Goal: Task Accomplishment & Management: Use online tool/utility

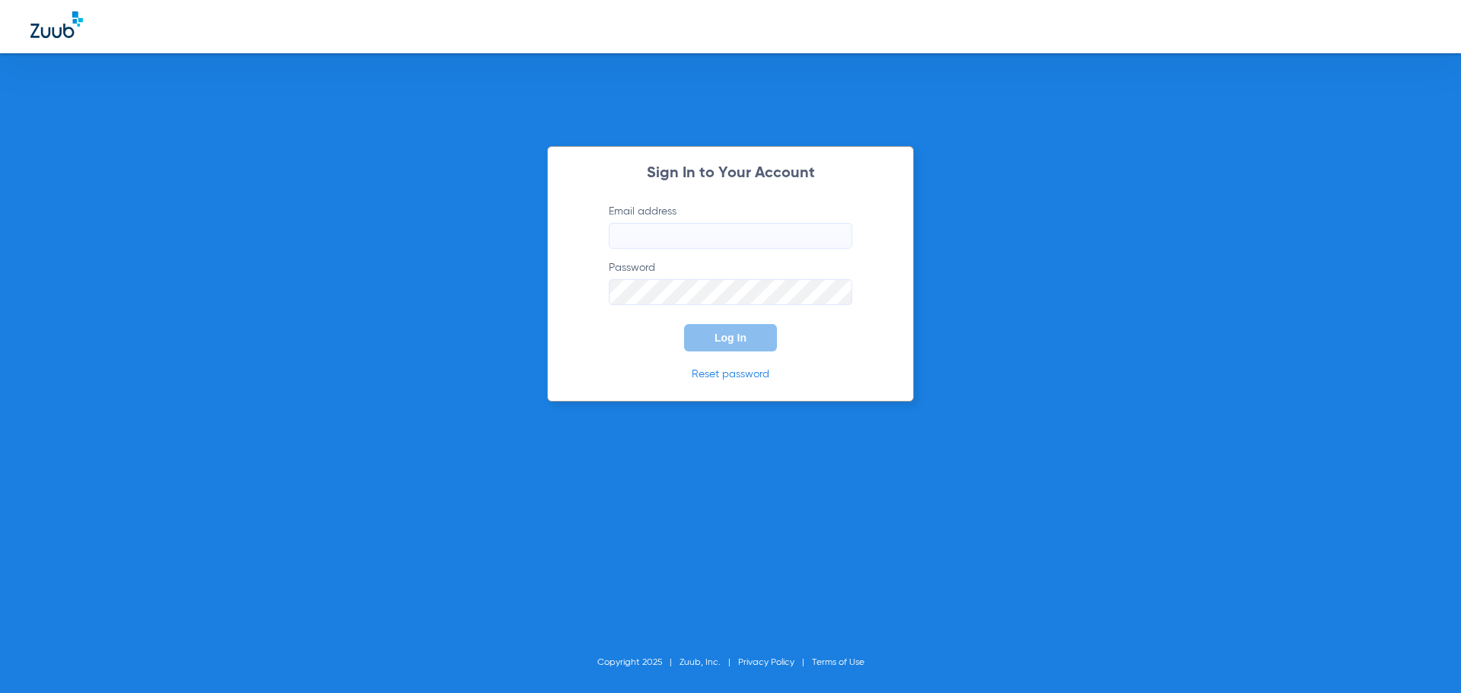
type input "[EMAIL_ADDRESS][DOMAIN_NAME]"
drag, startPoint x: 736, startPoint y: 345, endPoint x: 733, endPoint y: 326, distance: 20.1
click at [734, 328] on button "Log In" at bounding box center [730, 337] width 93 height 27
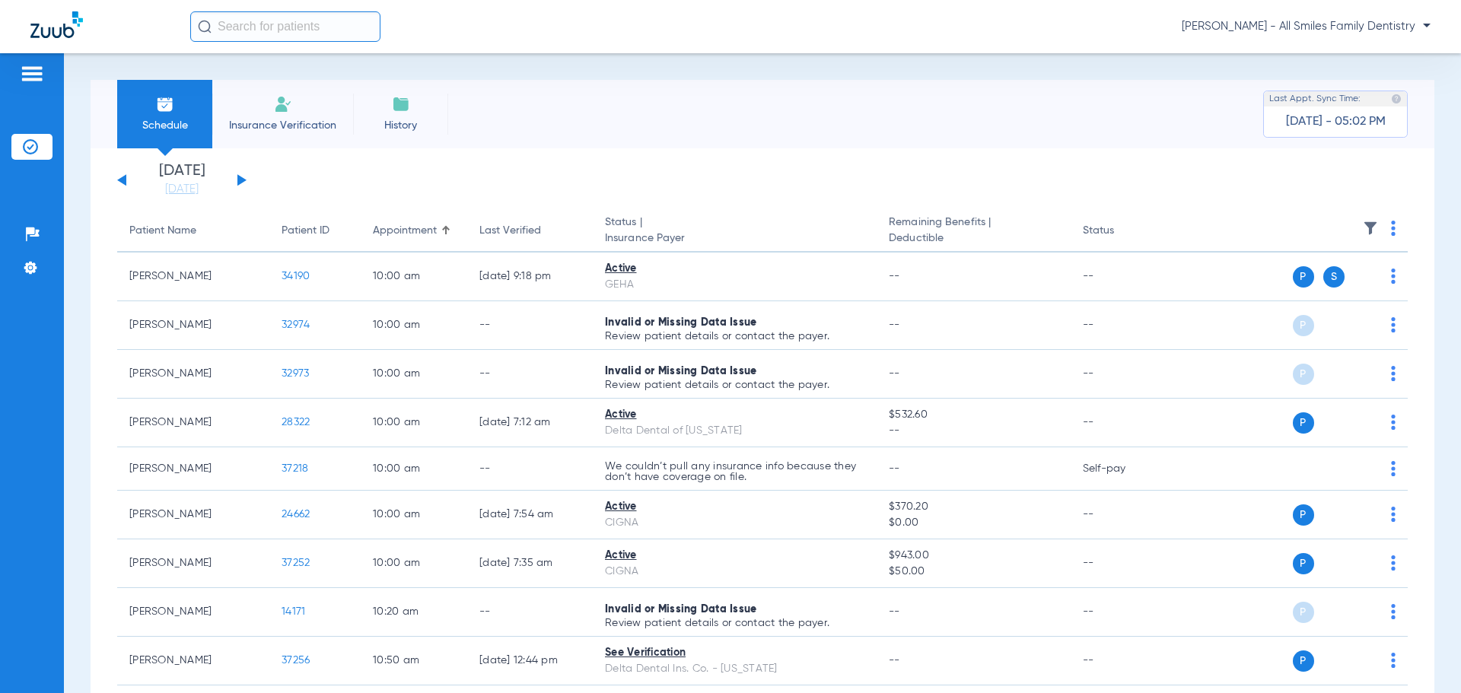
click at [241, 183] on button at bounding box center [241, 179] width 9 height 11
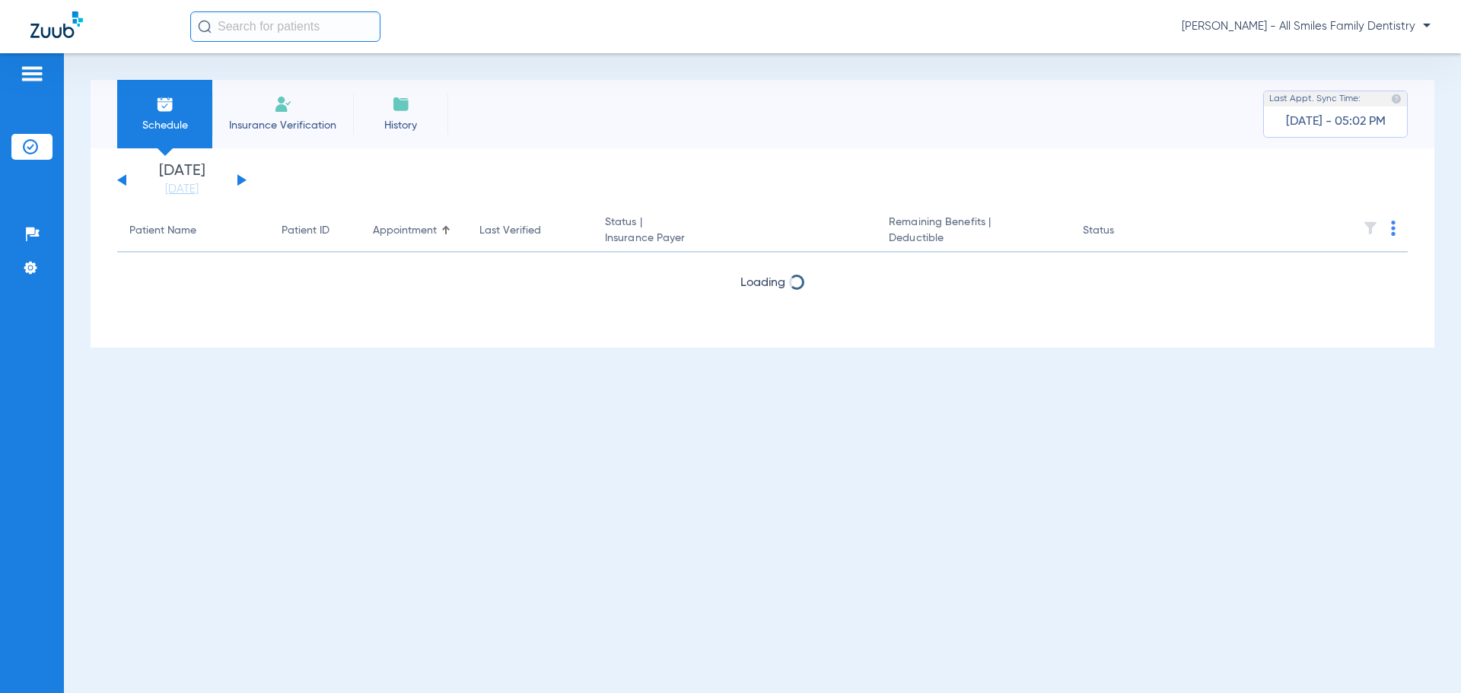
click at [241, 183] on button at bounding box center [241, 179] width 9 height 11
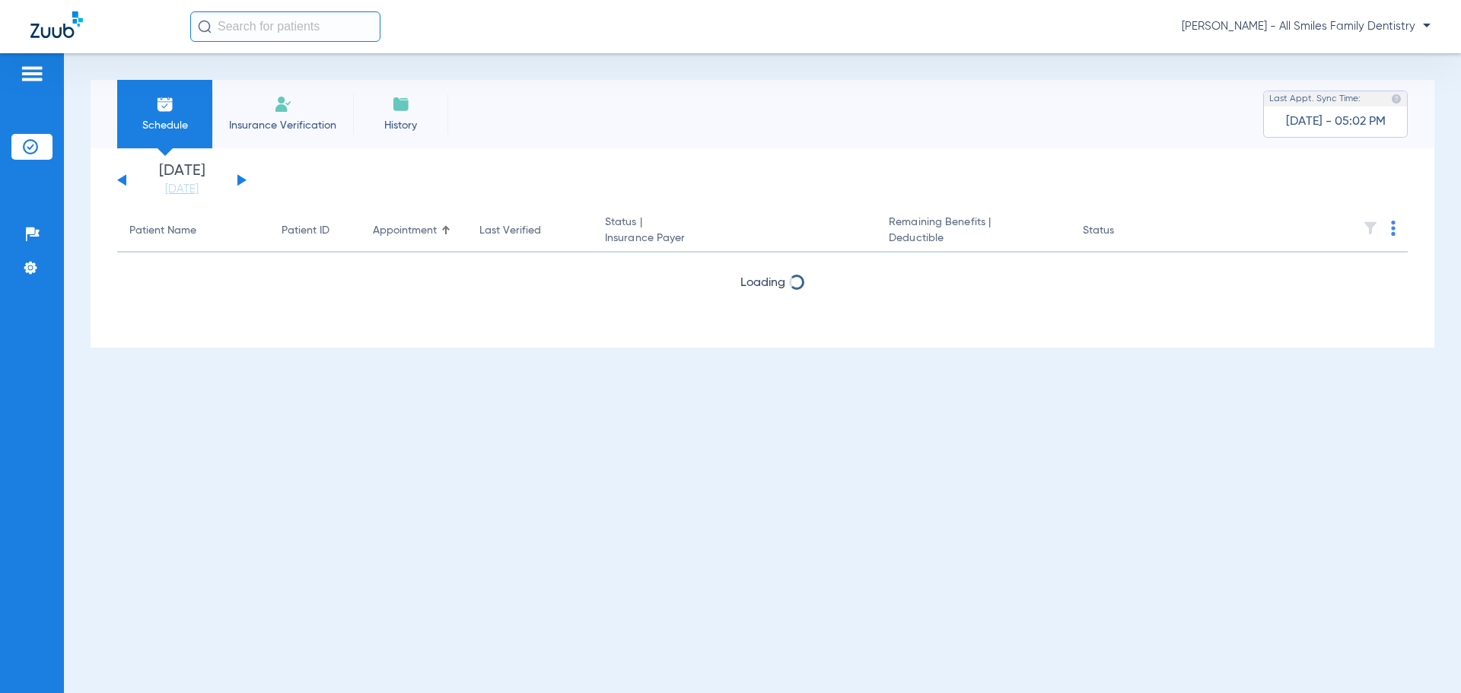
click at [241, 183] on button at bounding box center [241, 179] width 9 height 11
click at [240, 180] on button at bounding box center [241, 179] width 9 height 11
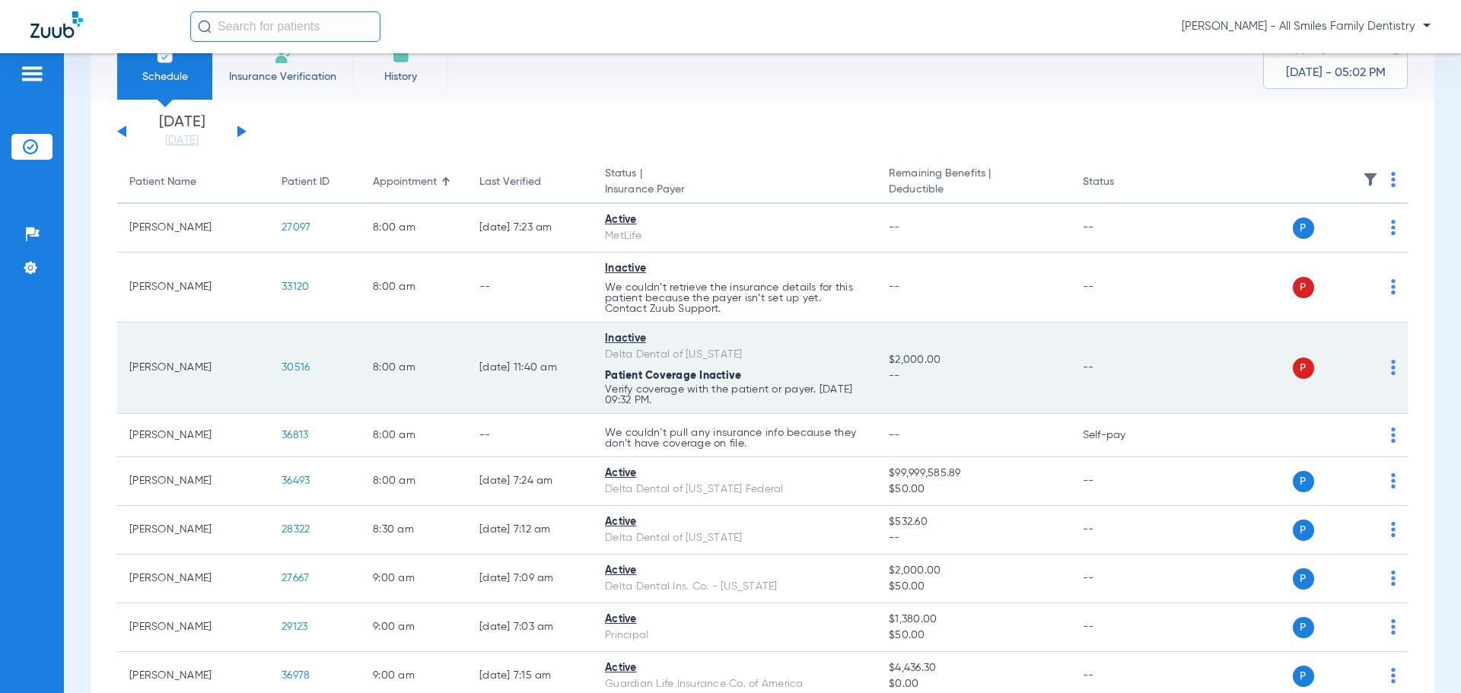
scroll to position [76, 0]
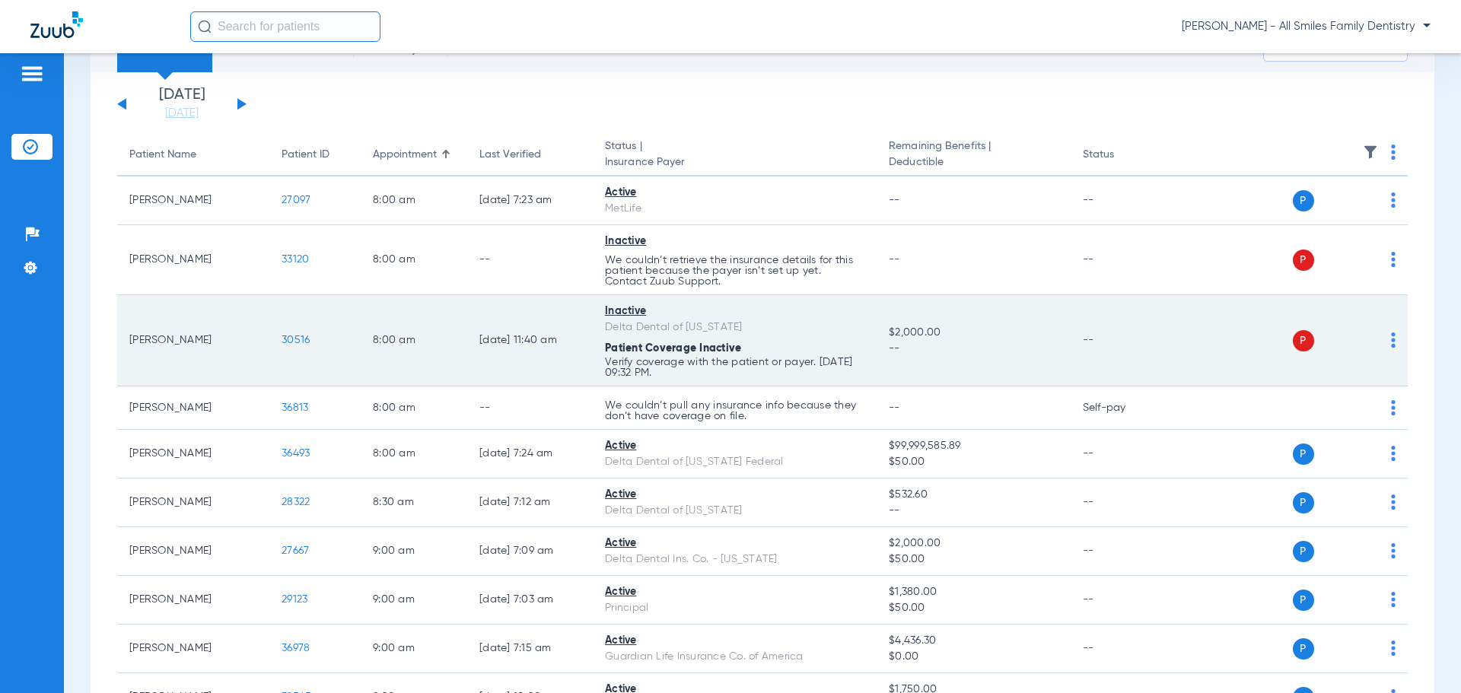
click at [1391, 347] on img at bounding box center [1393, 339] width 5 height 15
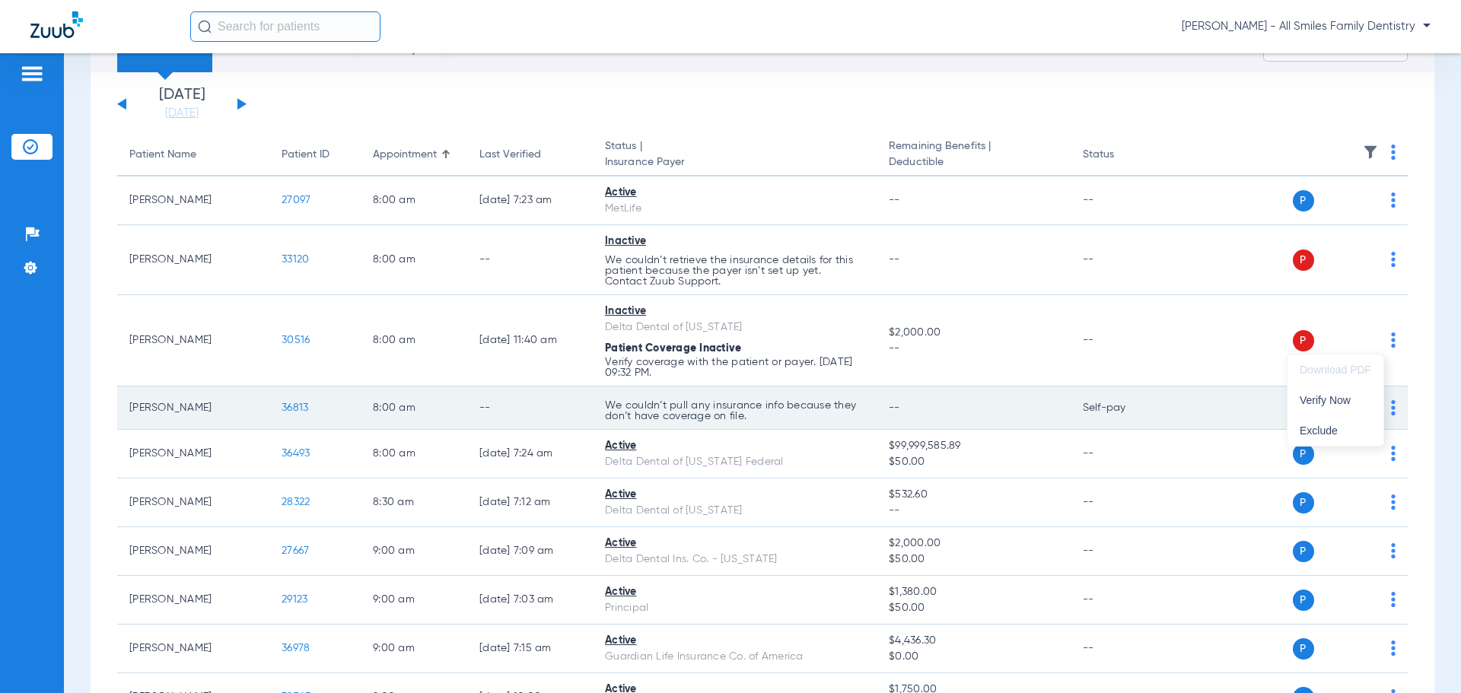
click at [1338, 402] on span "Verify Now" at bounding box center [1335, 400] width 72 height 11
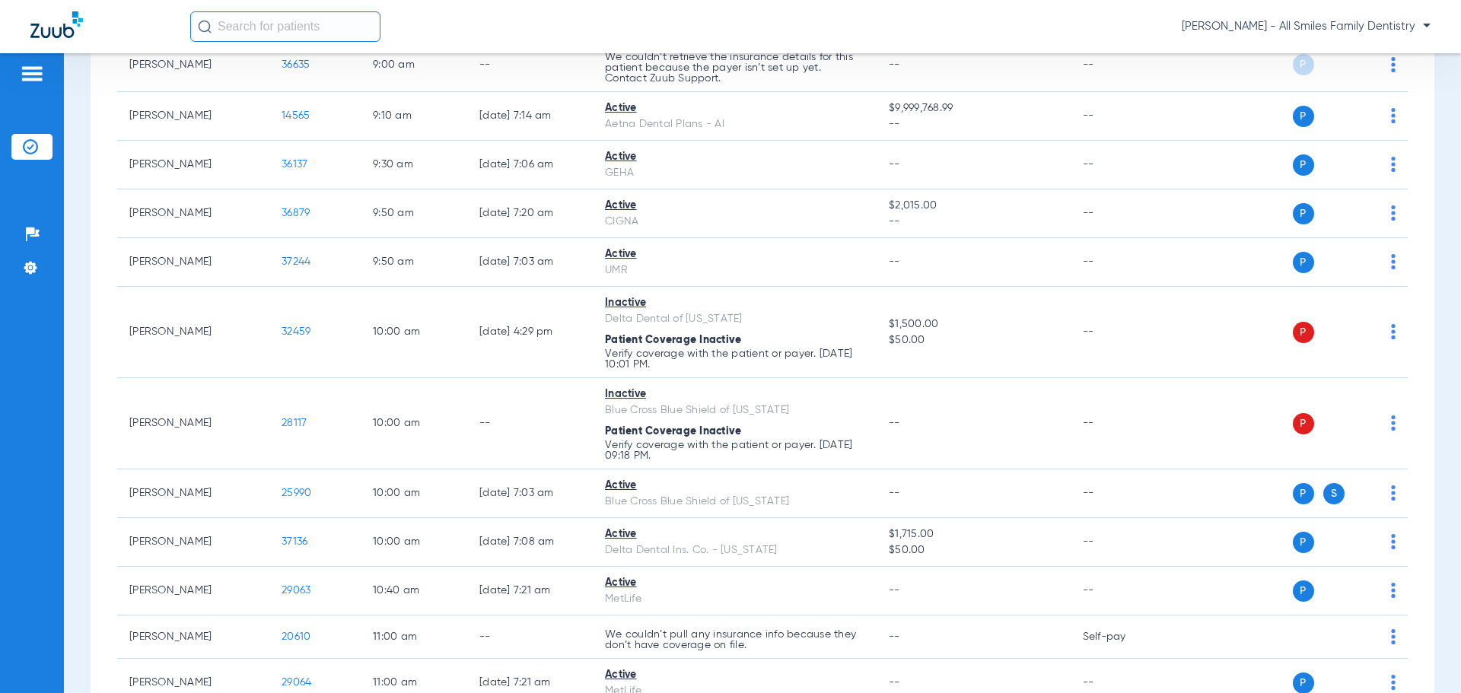
scroll to position [761, 0]
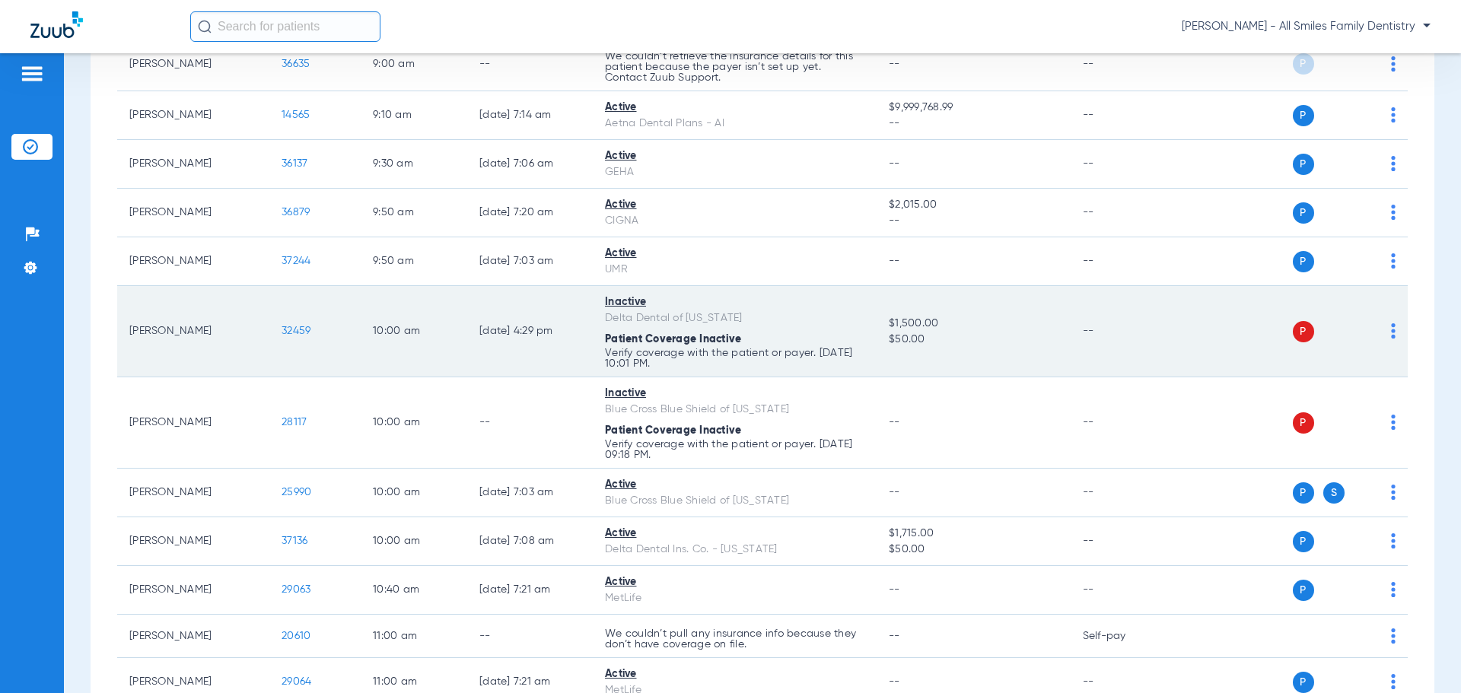
click at [1391, 333] on img at bounding box center [1393, 330] width 5 height 15
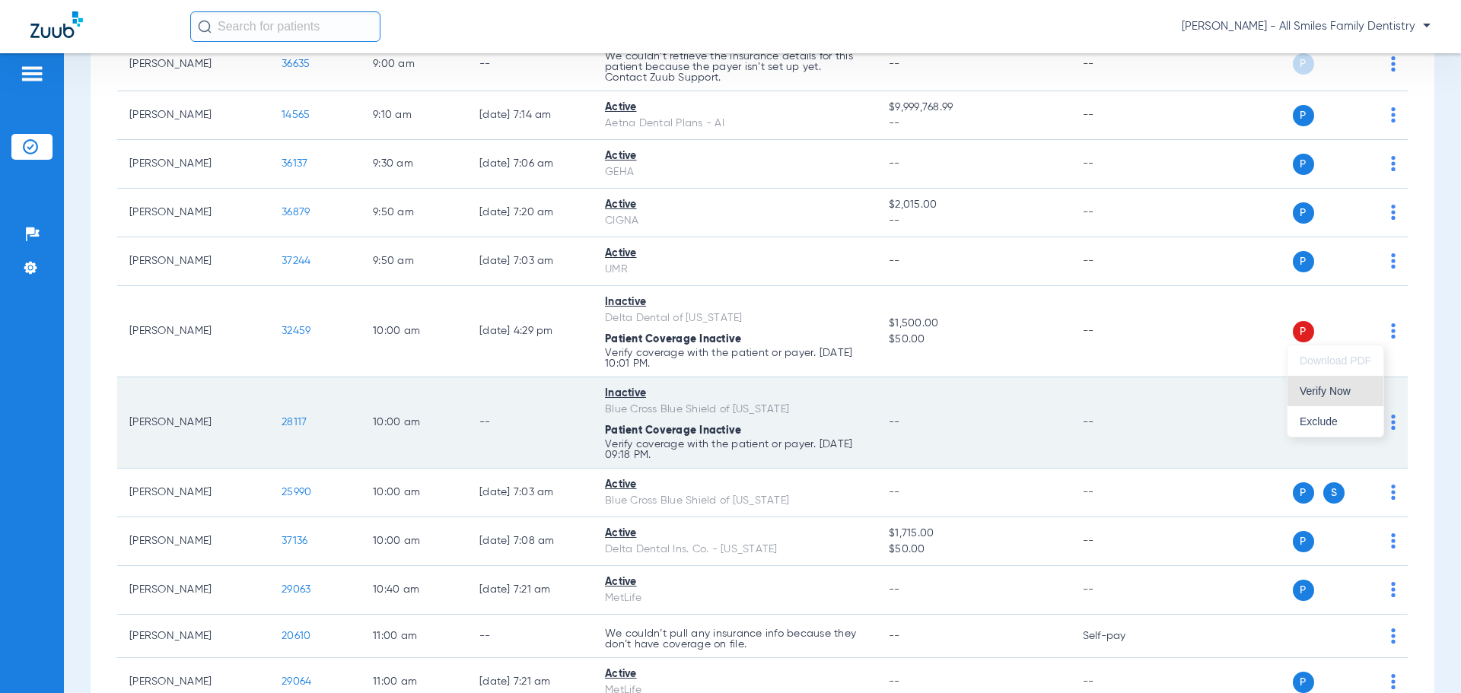
click at [1335, 392] on span "Verify Now" at bounding box center [1335, 391] width 72 height 11
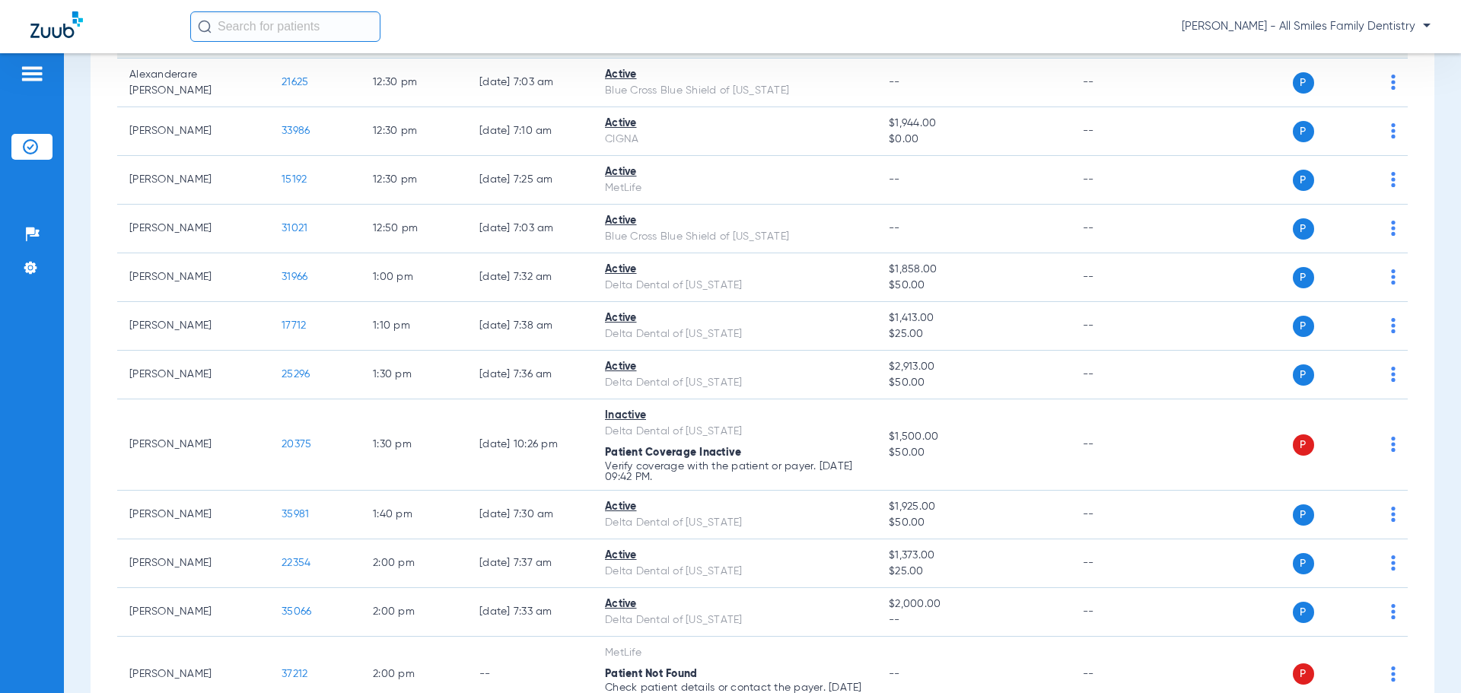
scroll to position [1598, 0]
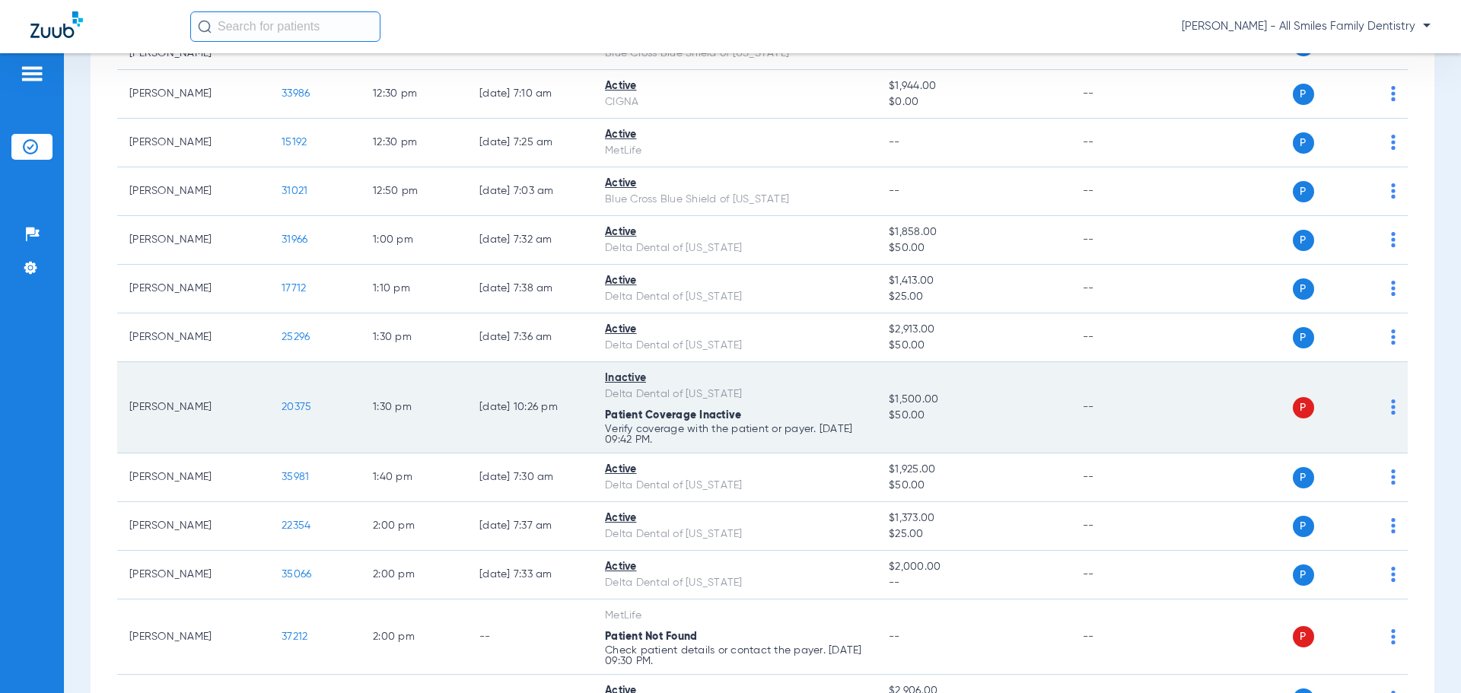
click at [1391, 409] on img at bounding box center [1393, 406] width 5 height 15
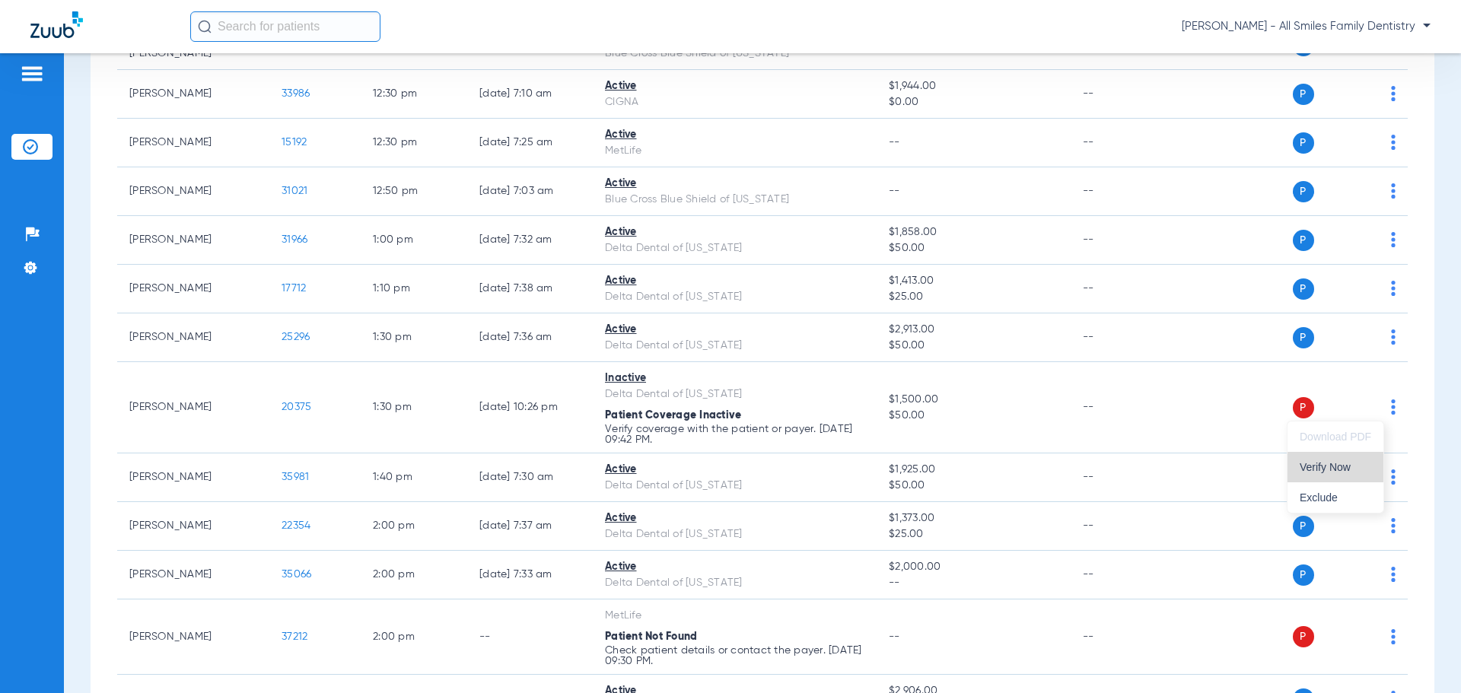
click at [1346, 472] on span "Verify Now" at bounding box center [1335, 467] width 72 height 11
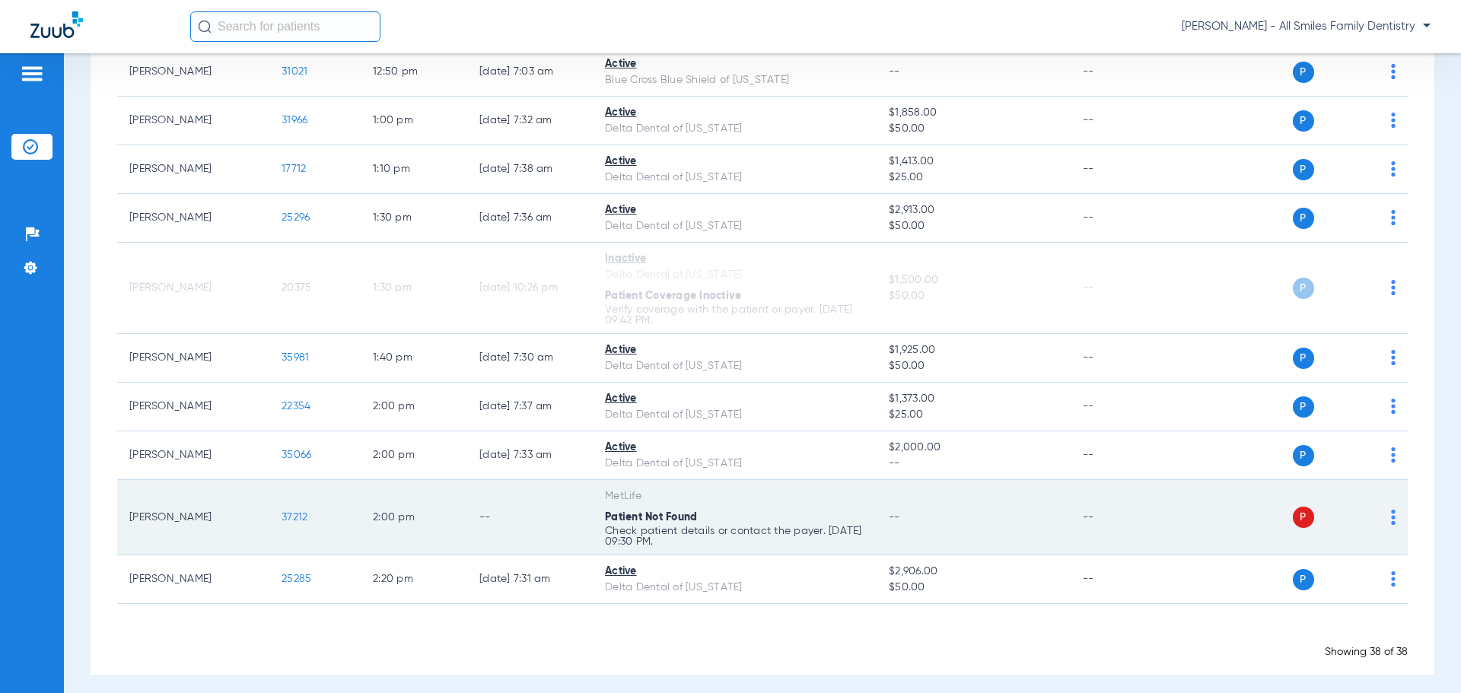
scroll to position [1725, 0]
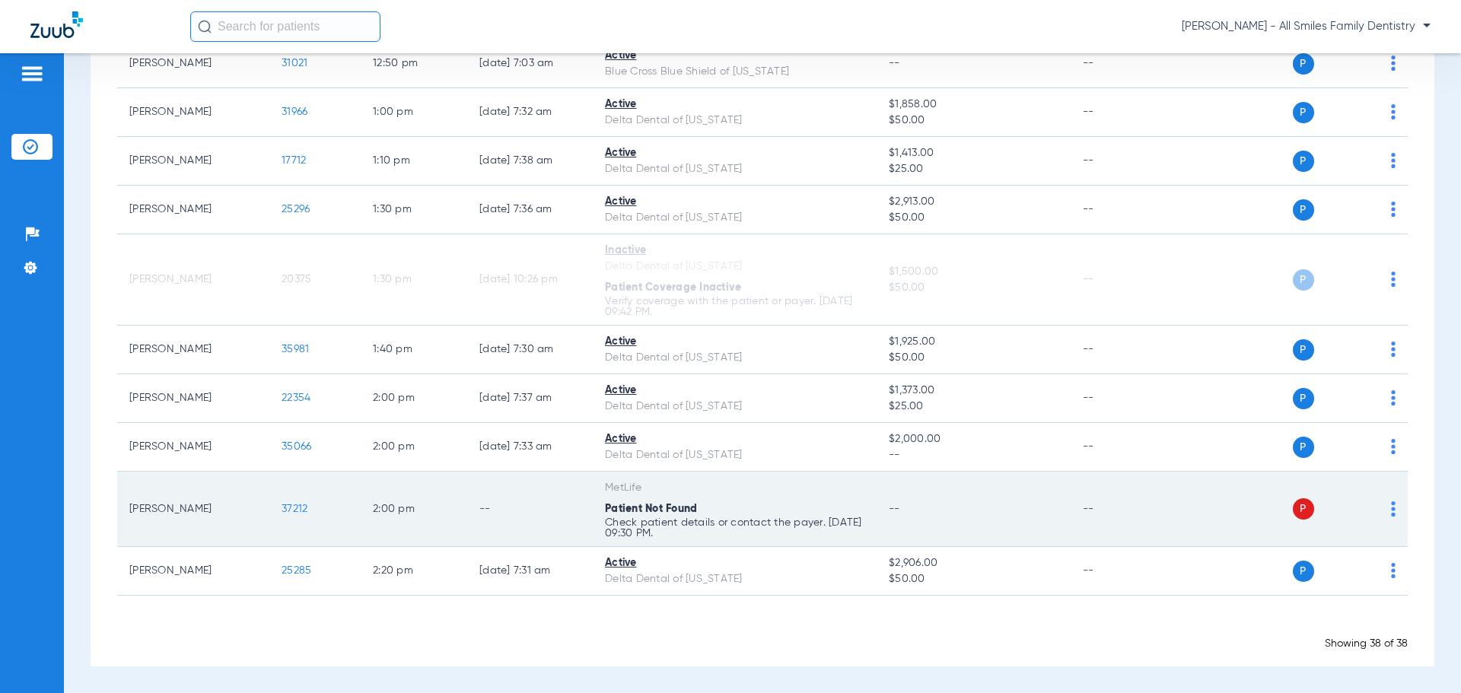
click at [1391, 510] on img at bounding box center [1393, 508] width 5 height 15
drag, startPoint x: 1337, startPoint y: 568, endPoint x: 1331, endPoint y: 529, distance: 39.3
click at [1337, 568] on span "Verify Now" at bounding box center [1335, 569] width 72 height 11
